Goal: Share content: Share content

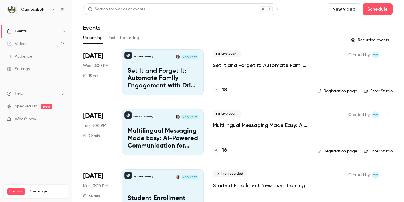
click at [115, 38] on button "Past" at bounding box center [111, 37] width 8 height 9
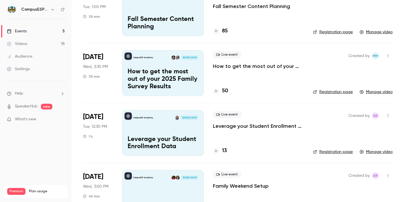
scroll to position [562, 0]
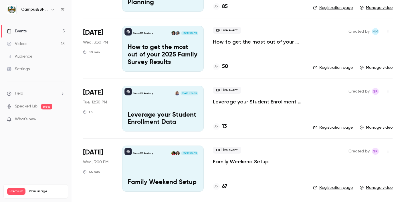
click at [177, 102] on div "CampusESP Academy [DATE] 12:30 PM Leverage your Student Enrollment Data" at bounding box center [163, 109] width 82 height 46
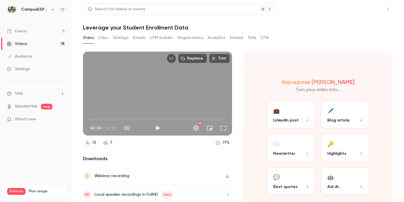
click at [368, 11] on button "Share" at bounding box center [367, 8] width 23 height 11
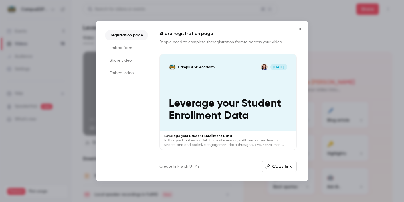
click at [280, 166] on button "Copy link" at bounding box center [279, 166] width 35 height 11
click at [299, 29] on icon "Close" at bounding box center [300, 29] width 7 height 5
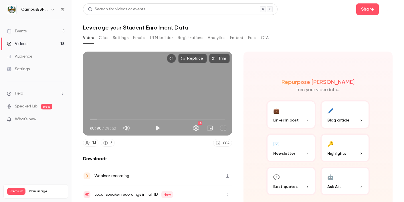
click at [16, 33] on div "Events" at bounding box center [17, 31] width 20 height 6
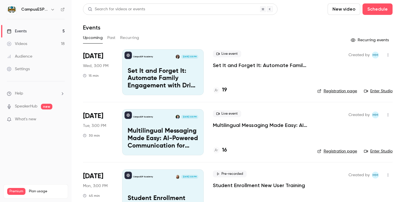
click at [29, 31] on link "Events 5" at bounding box center [36, 31] width 72 height 13
